Goal: Find specific page/section: Find specific page/section

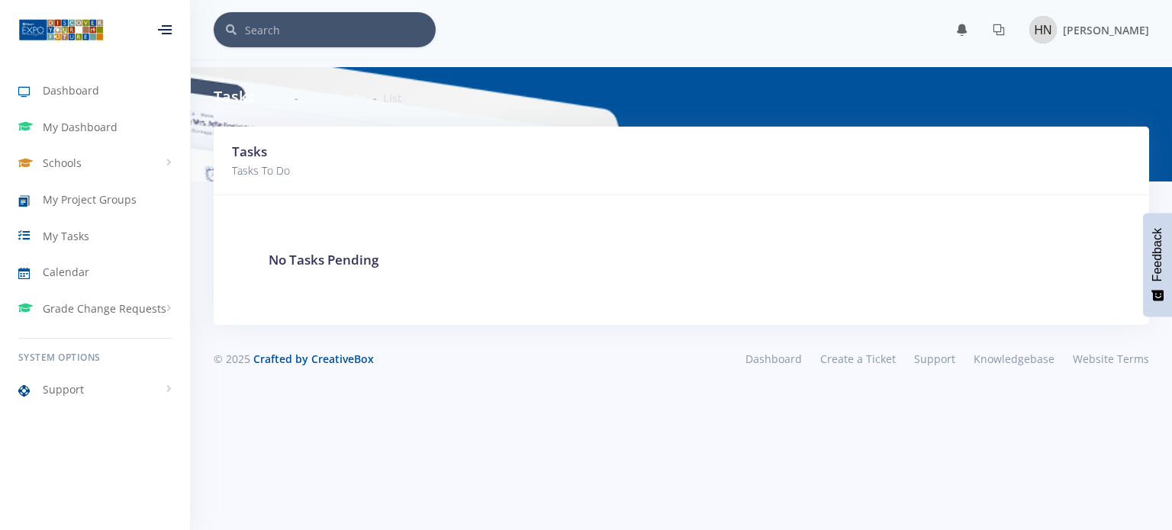
scroll to position [11, 11]
click at [54, 156] on span "Schools" at bounding box center [62, 163] width 39 height 16
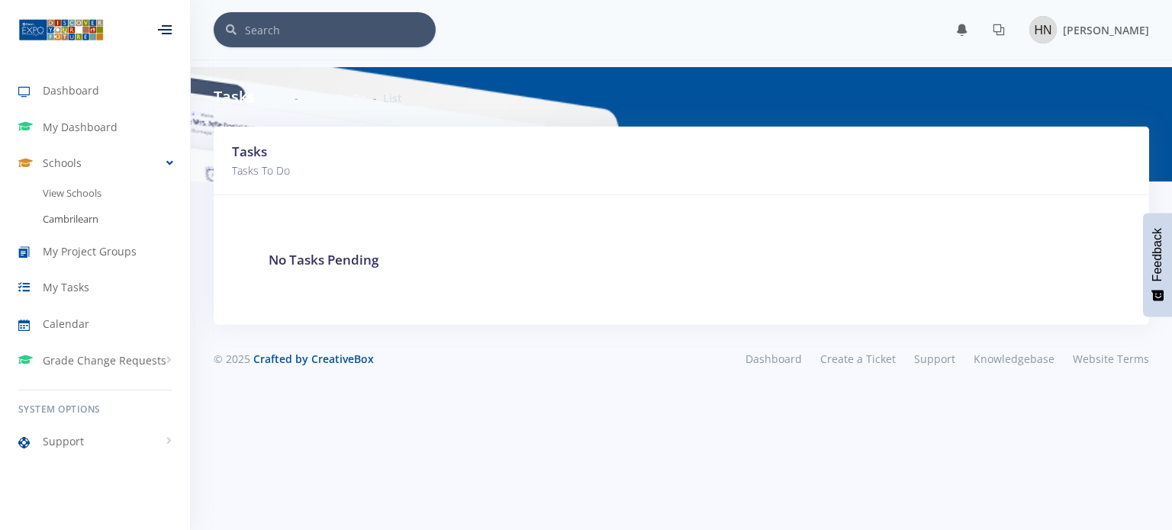
click at [101, 210] on link "Cambrilearn" at bounding box center [95, 220] width 190 height 26
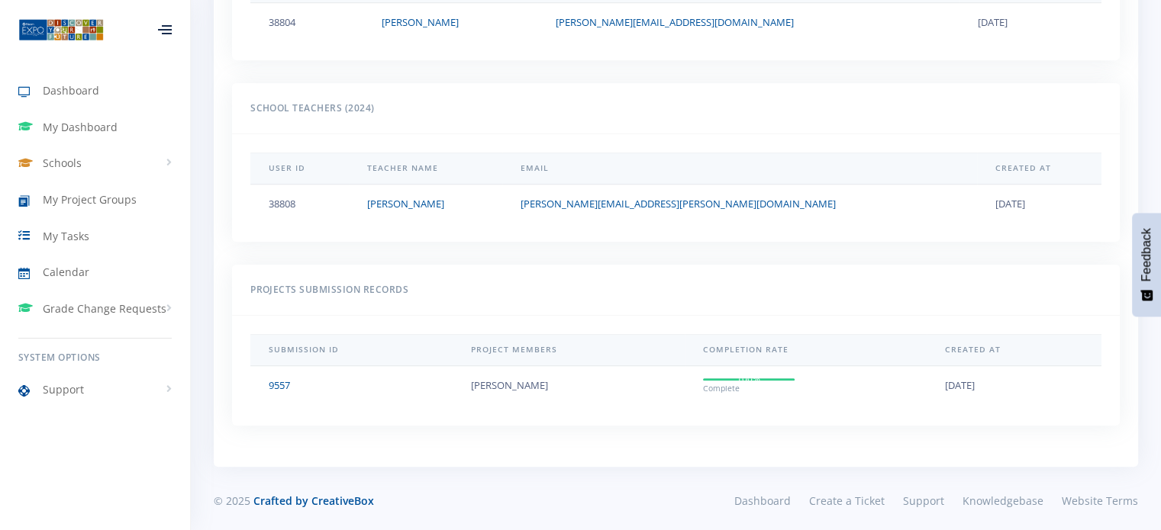
scroll to position [695, 0]
click at [110, 79] on link "Dashboard" at bounding box center [95, 90] width 190 height 35
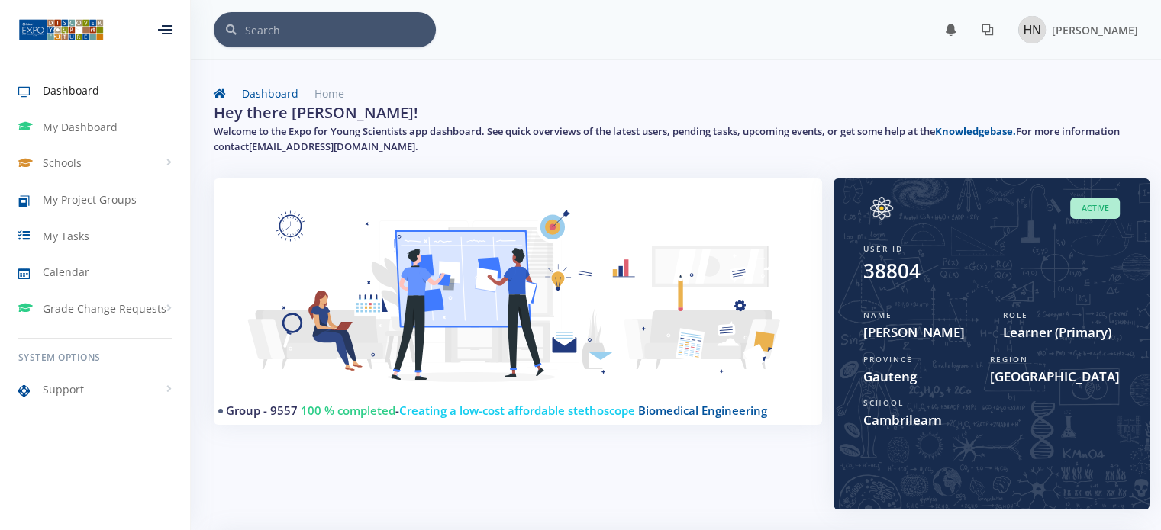
scroll to position [11, 11]
drag, startPoint x: 308, startPoint y: 413, endPoint x: 334, endPoint y: 414, distance: 25.2
click at [334, 414] on span "100 % completed" at bounding box center [348, 410] width 95 height 15
click at [353, 414] on span "100 % completed" at bounding box center [348, 410] width 95 height 15
click at [350, 430] on div "Group - 9557 100 % completed - Creating a low-cost affordable stethoscope Biome…" at bounding box center [517, 356] width 631 height 354
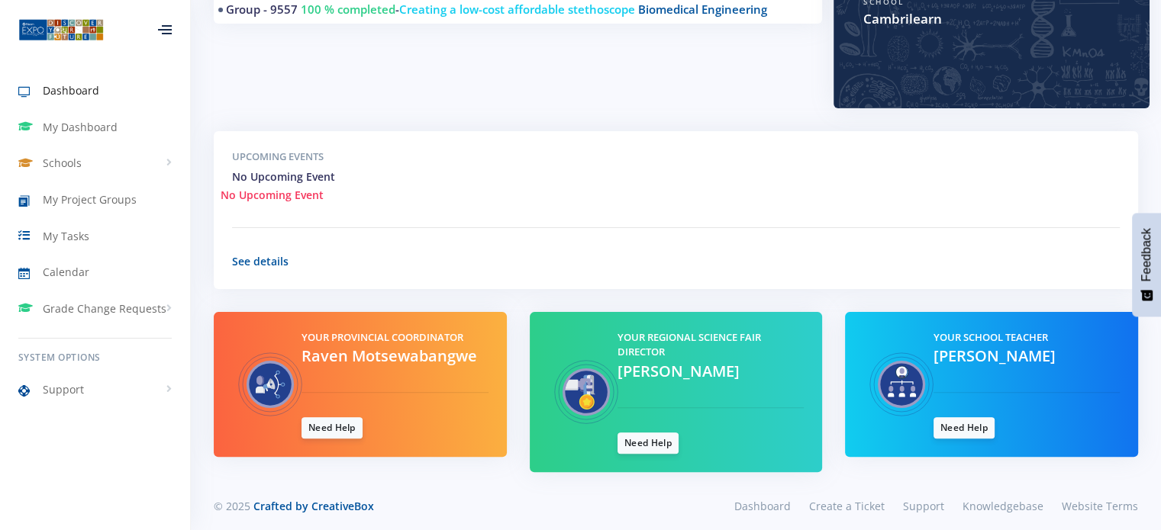
scroll to position [410, 0]
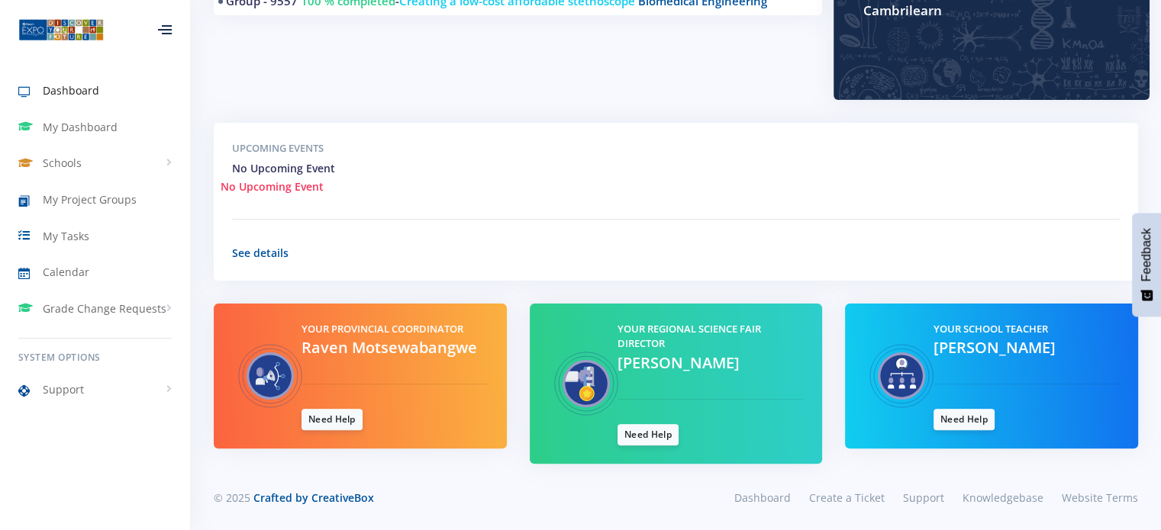
click at [290, 252] on p "See details" at bounding box center [676, 253] width 888 height 18
click at [283, 254] on link "See details" at bounding box center [260, 253] width 56 height 15
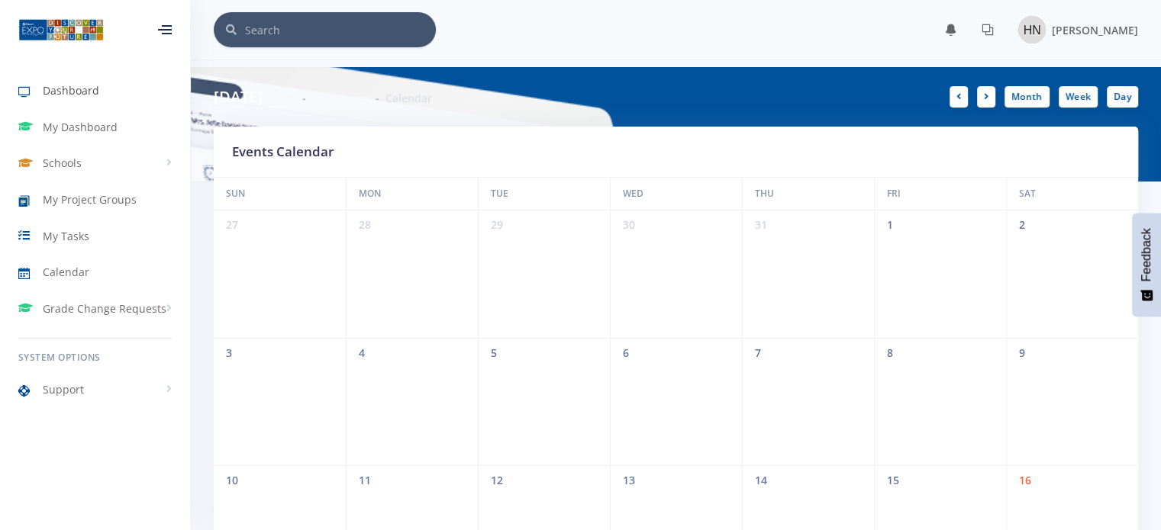
click at [60, 85] on span "Dashboard" at bounding box center [71, 90] width 56 height 16
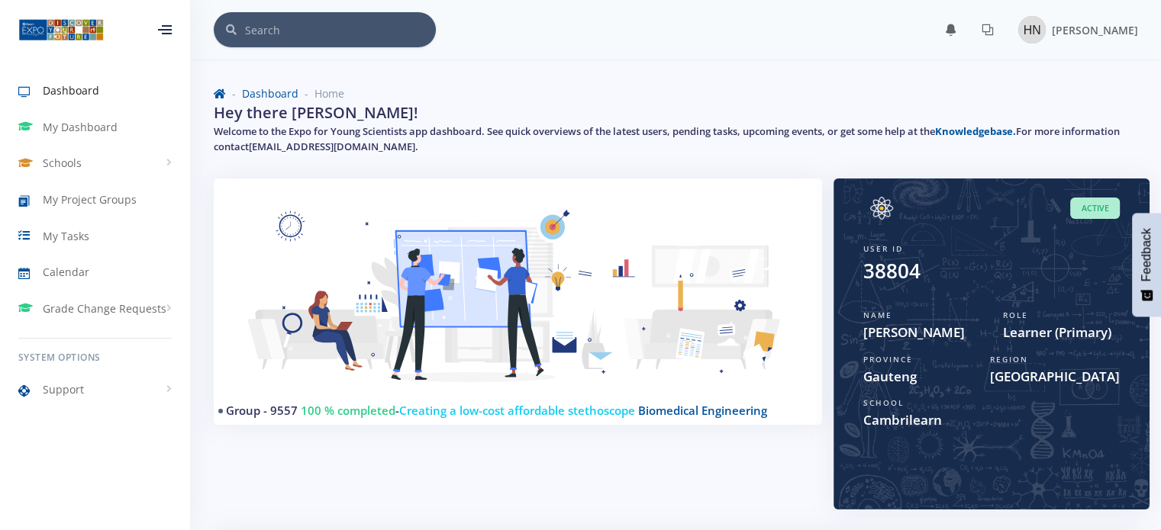
scroll to position [11, 11]
drag, startPoint x: 319, startPoint y: 421, endPoint x: 394, endPoint y: 415, distance: 75.0
click at [394, 415] on div "Group - 9557 100 % completed - Creating a low-cost affordable stethoscope Biome…" at bounding box center [518, 302] width 608 height 247
click at [395, 418] on h4 "Group - 9557 100 % completed - Creating a low-cost affordable stethoscope Biome…" at bounding box center [512, 411] width 572 height 18
click at [279, 408] on link "Group - 9557" at bounding box center [262, 410] width 72 height 15
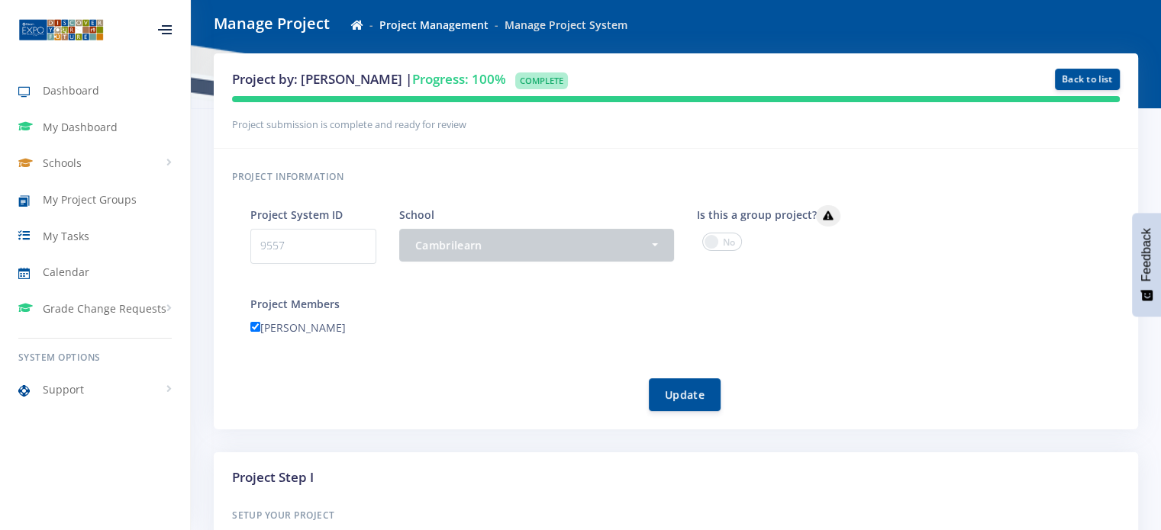
scroll to position [76, 0]
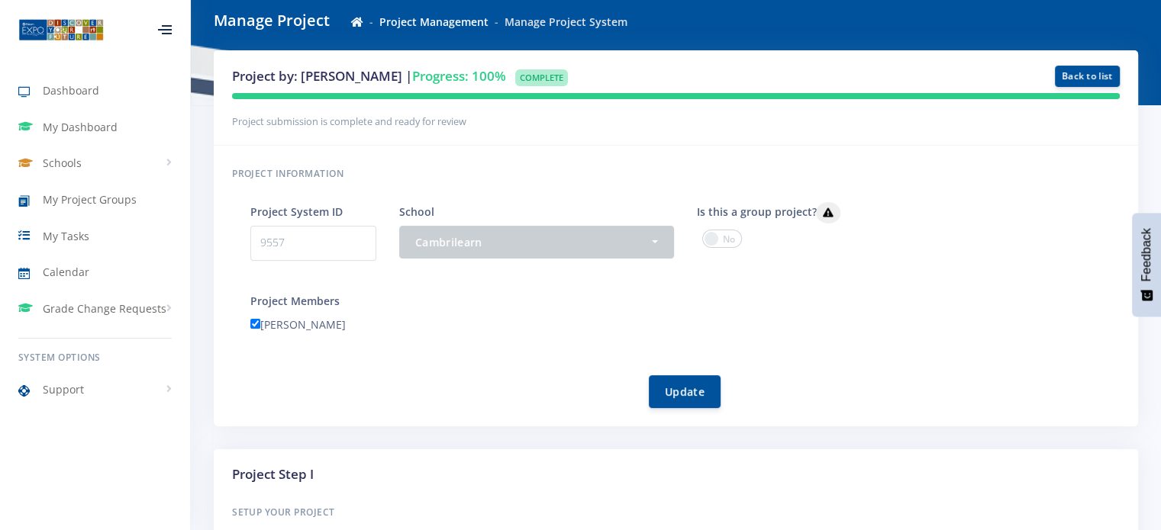
drag, startPoint x: 292, startPoint y: 244, endPoint x: 226, endPoint y: 247, distance: 66.4
click at [226, 247] on div "Project information Project System ID 9557 School - Cambrilearn Cambrilearn" at bounding box center [676, 286] width 924 height 281
copy p "9557"
click at [77, 173] on link "Schools" at bounding box center [95, 163] width 190 height 35
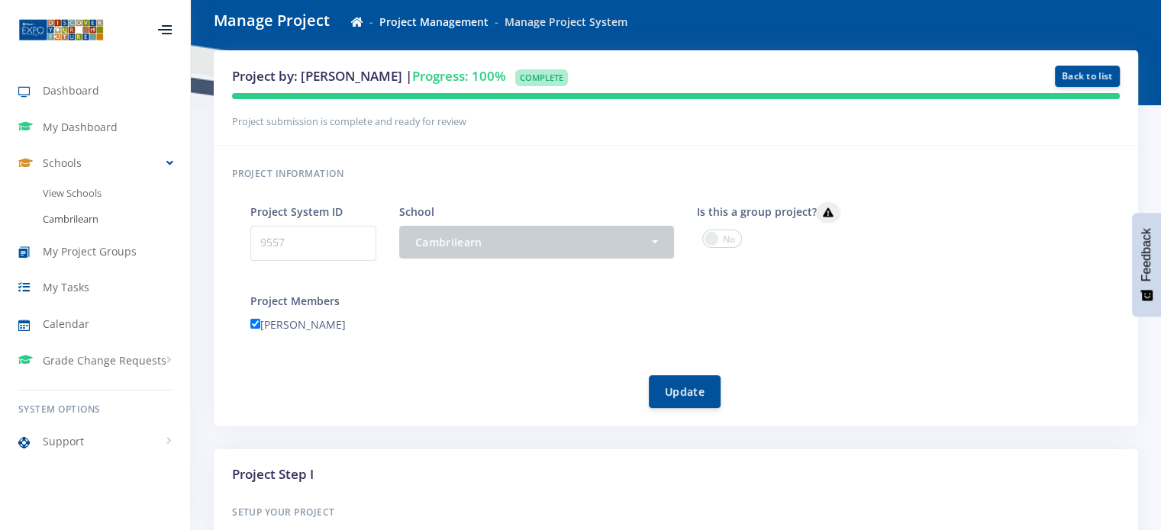
click at [67, 214] on link "Cambrilearn" at bounding box center [95, 220] width 190 height 26
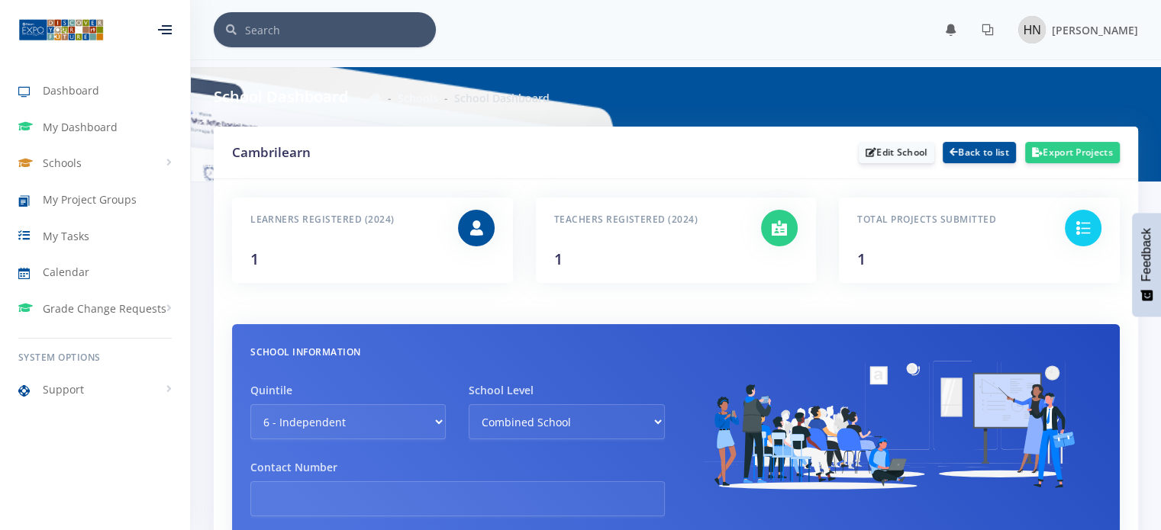
scroll to position [11, 11]
click at [107, 176] on link "Schools" at bounding box center [95, 163] width 190 height 35
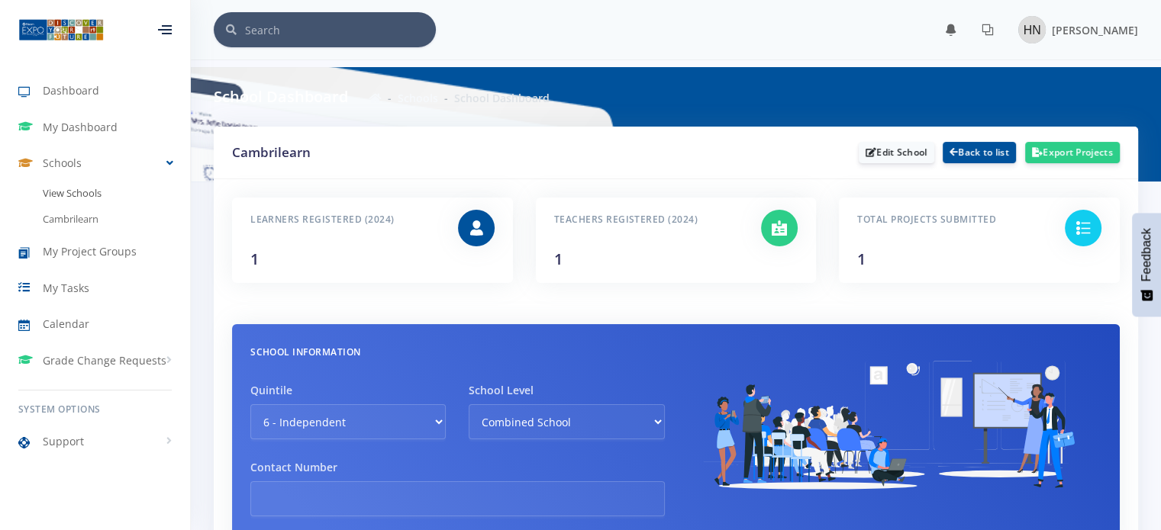
click at [105, 194] on link "View Schools" at bounding box center [95, 194] width 190 height 26
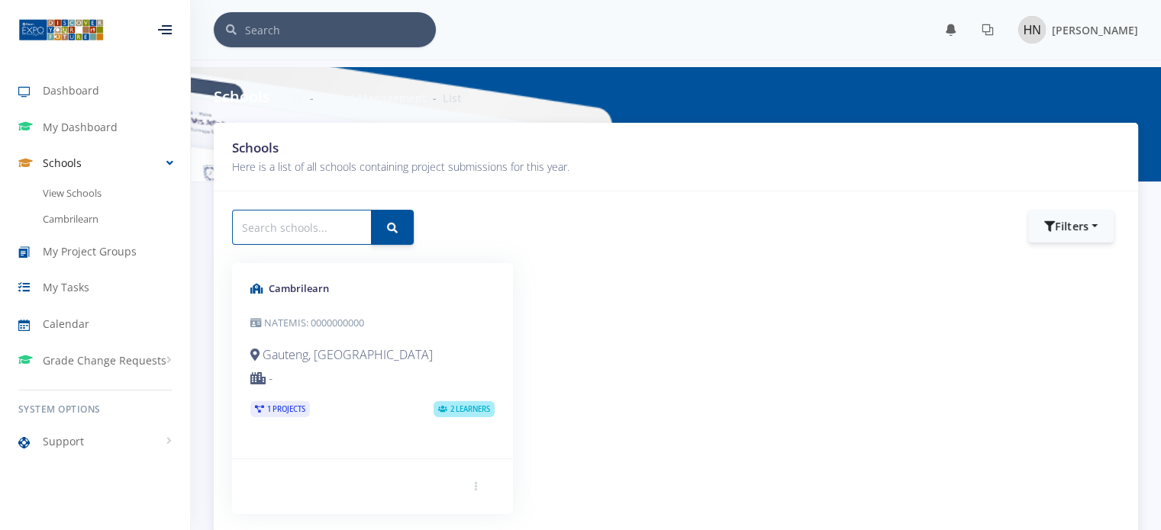
scroll to position [11, 11]
paste input "9557"
type input "9557"
click at [388, 226] on button "submit" at bounding box center [392, 227] width 43 height 35
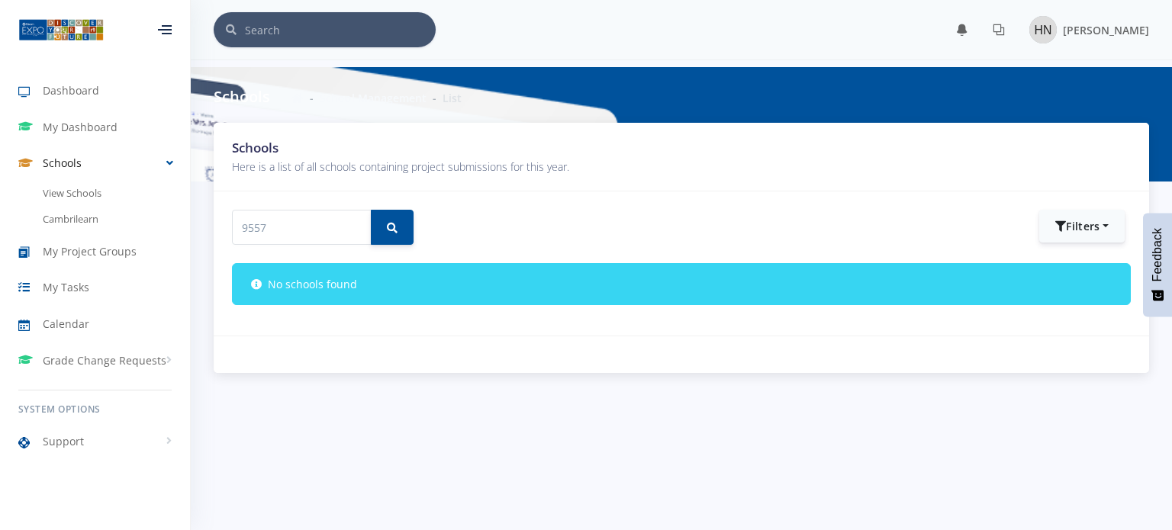
scroll to position [11, 11]
click at [336, 222] on input "9557" at bounding box center [302, 227] width 140 height 35
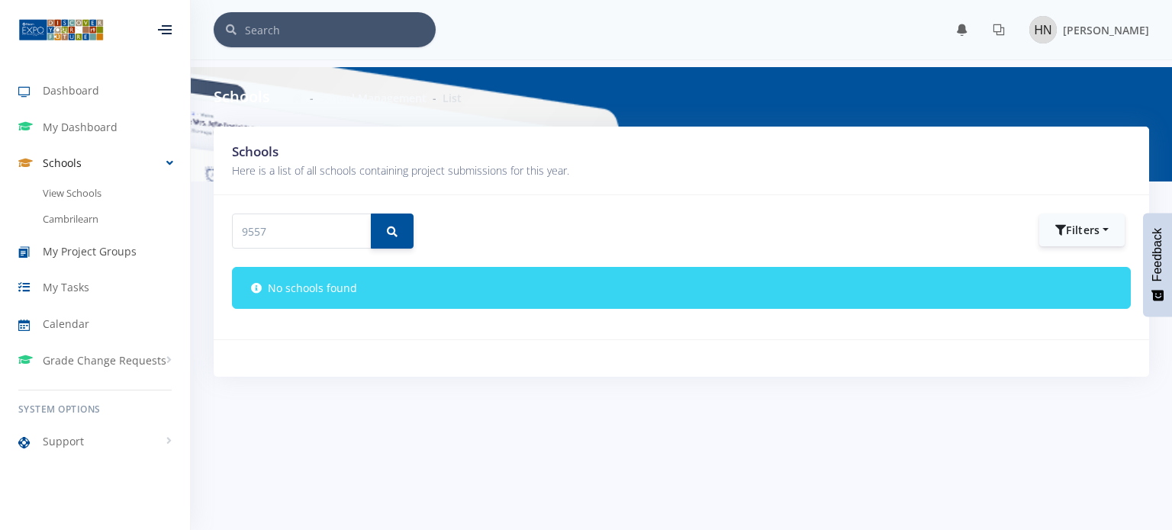
click at [64, 242] on link "My Project Groups" at bounding box center [95, 251] width 190 height 35
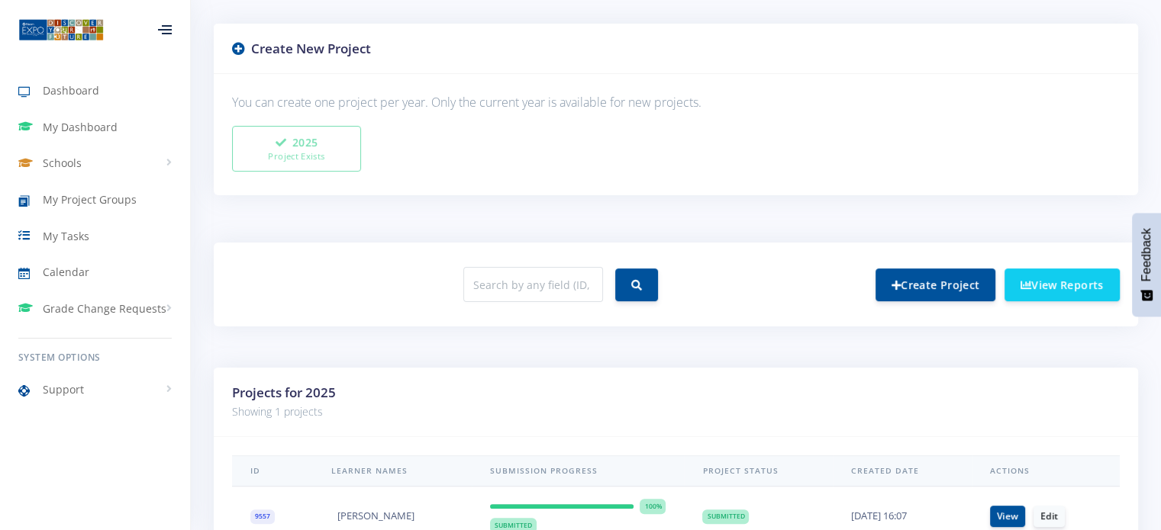
scroll to position [476, 0]
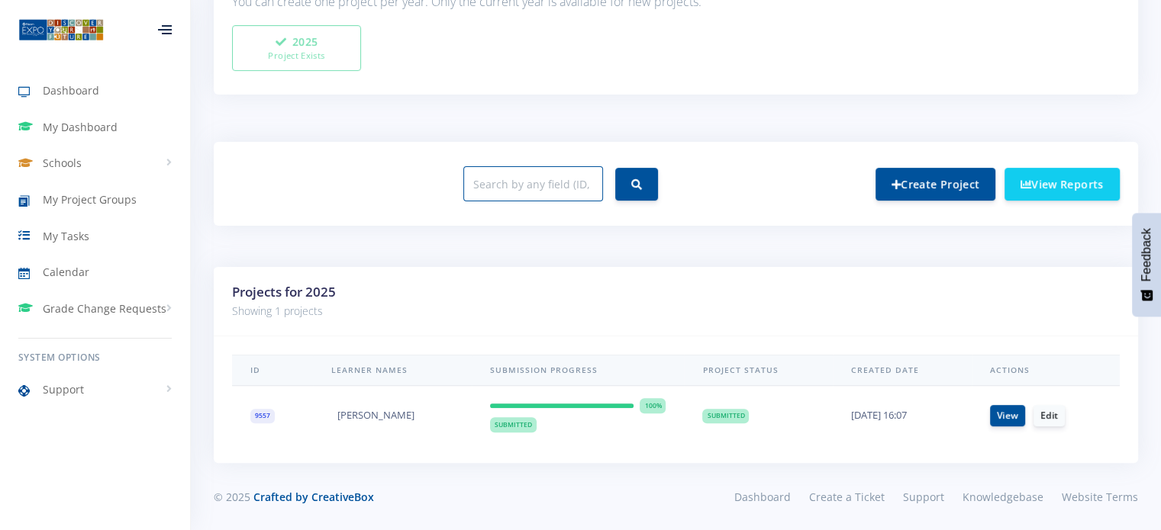
paste input "9557"
type input "9557"
click at [615, 168] on button "submit" at bounding box center [636, 184] width 43 height 33
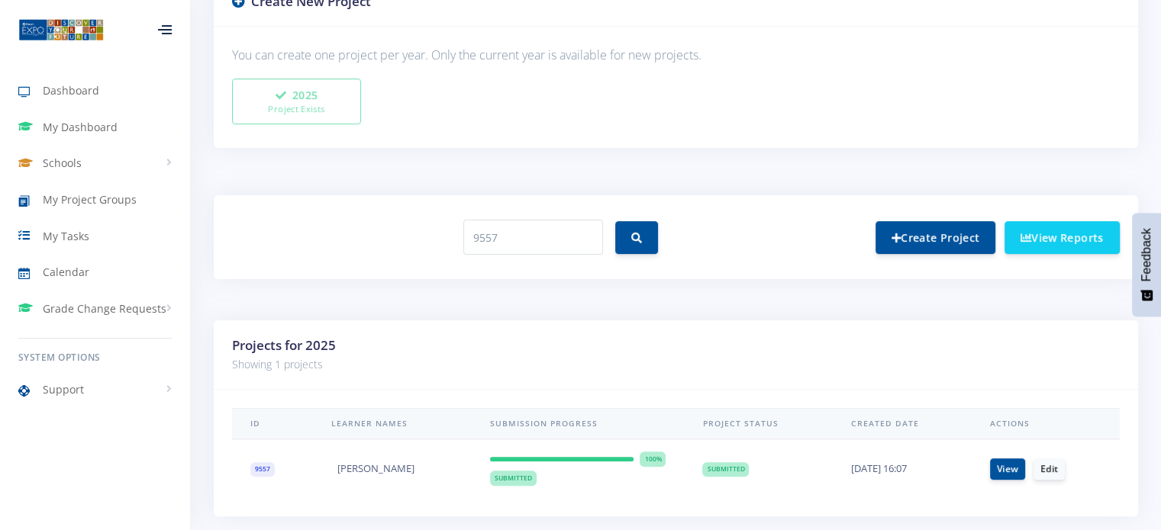
scroll to position [400, 0]
